Goal: Information Seeking & Learning: Learn about a topic

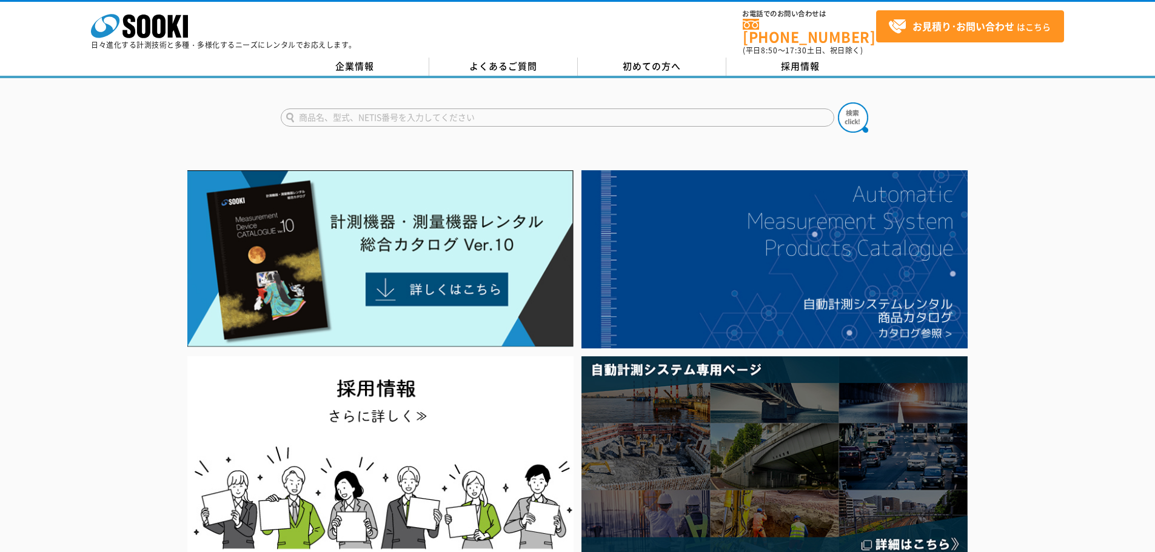
click at [395, 113] on input "text" at bounding box center [557, 117] width 553 height 18
type input "2Dセンサ"
click at [841, 112] on img at bounding box center [853, 117] width 30 height 30
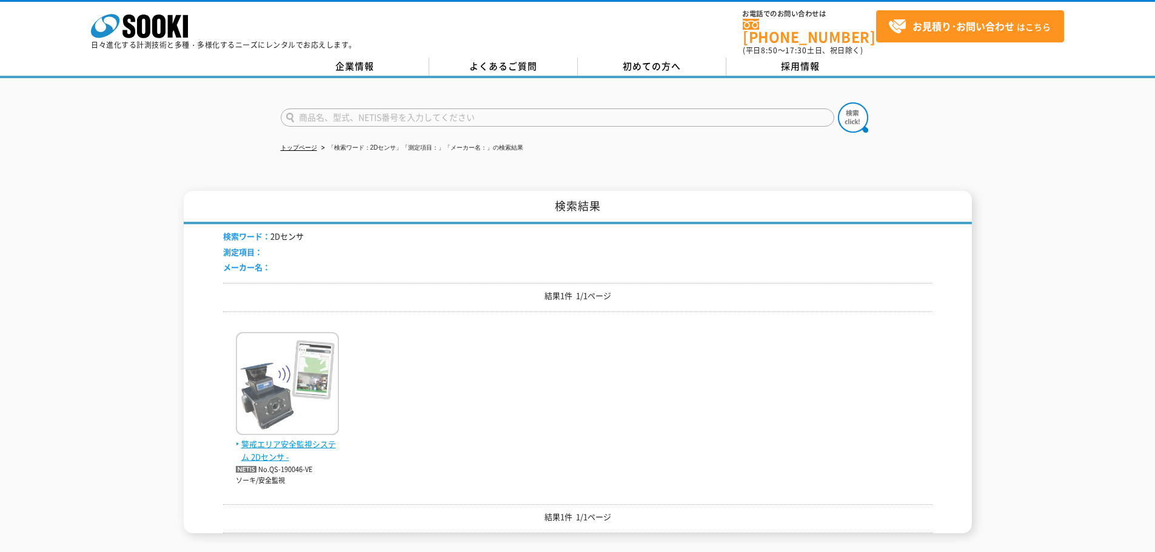
click at [263, 439] on span "警戒エリア安全監視システム 2Dセンサ -" at bounding box center [287, 450] width 103 height 25
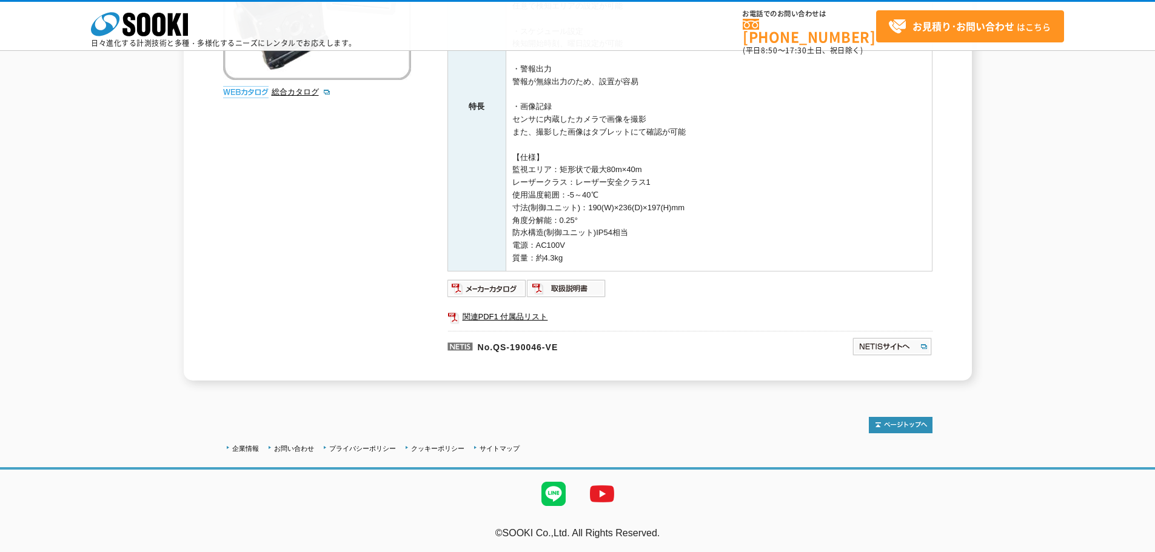
scroll to position [35, 0]
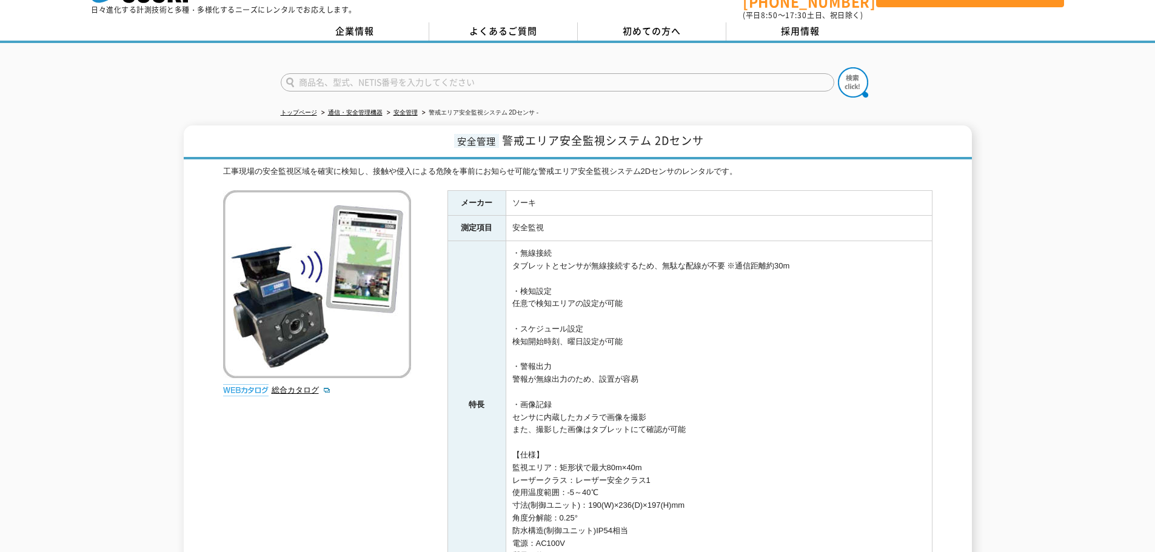
click at [458, 317] on th "特長" at bounding box center [476, 405] width 58 height 328
